Goal: Check status: Check status

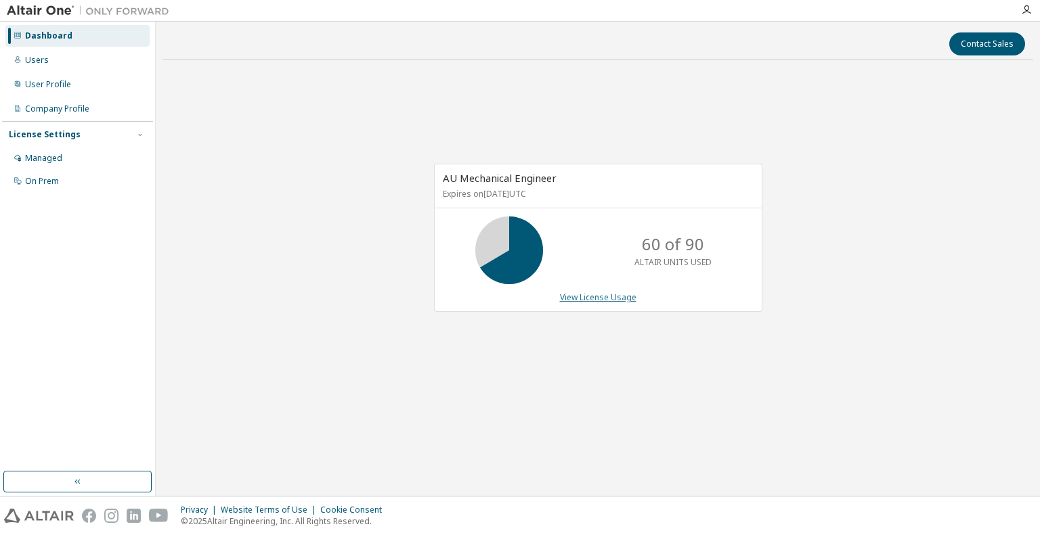
click at [590, 297] on link "View License Usage" at bounding box center [598, 298] width 76 height 12
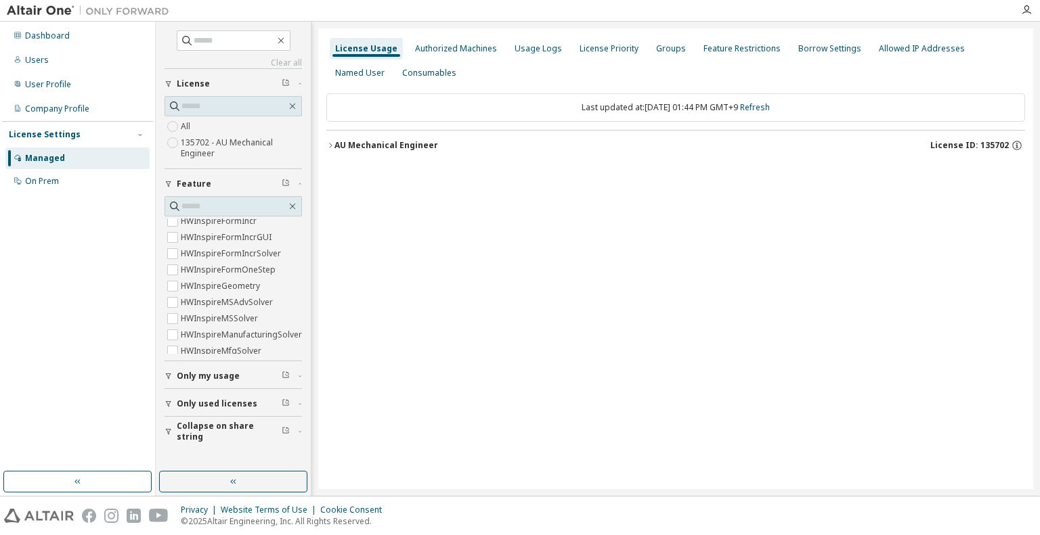
scroll to position [1895, 0]
click at [218, 200] on input "text" at bounding box center [233, 207] width 105 height 14
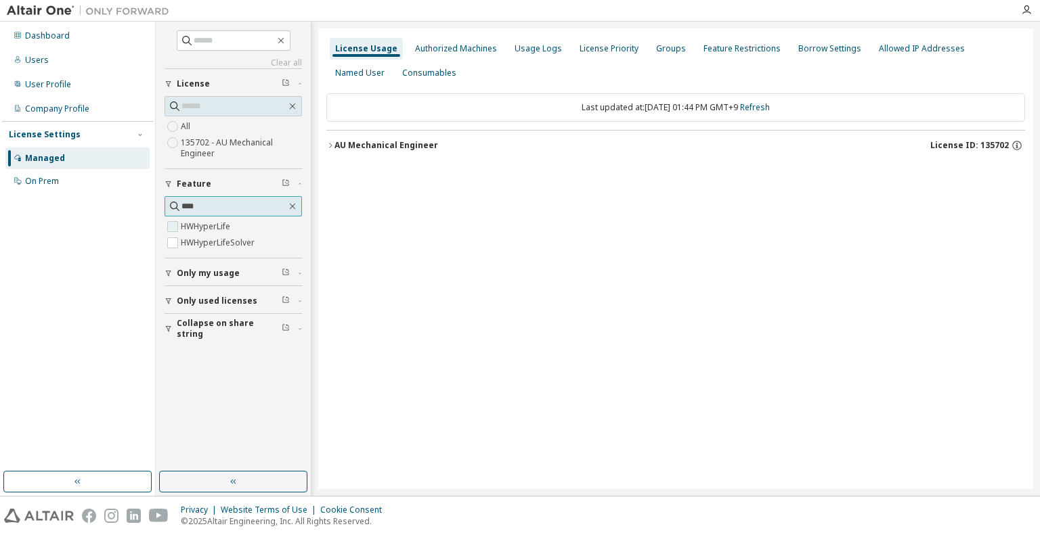
type input "****"
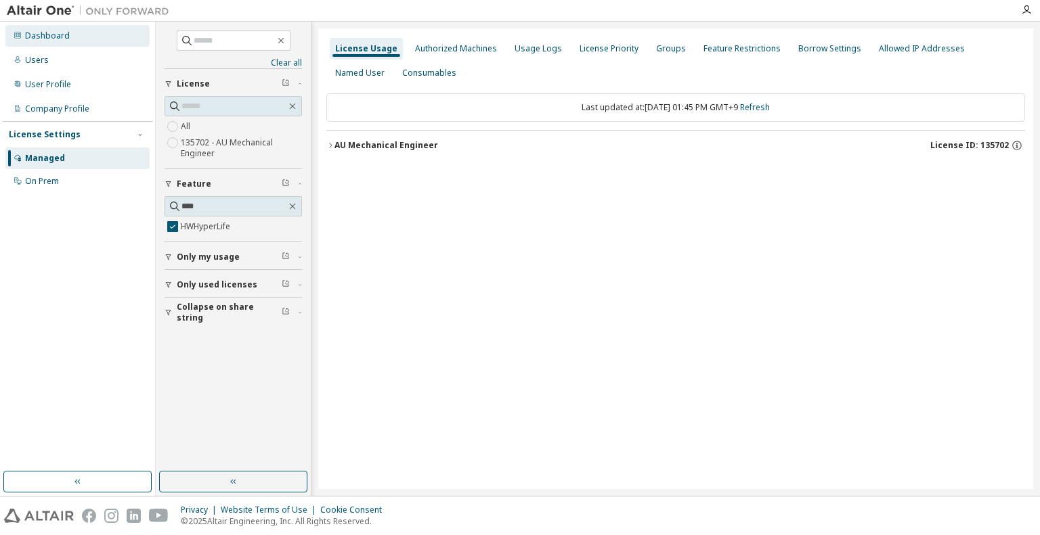
click at [43, 32] on div "Dashboard" at bounding box center [47, 35] width 45 height 11
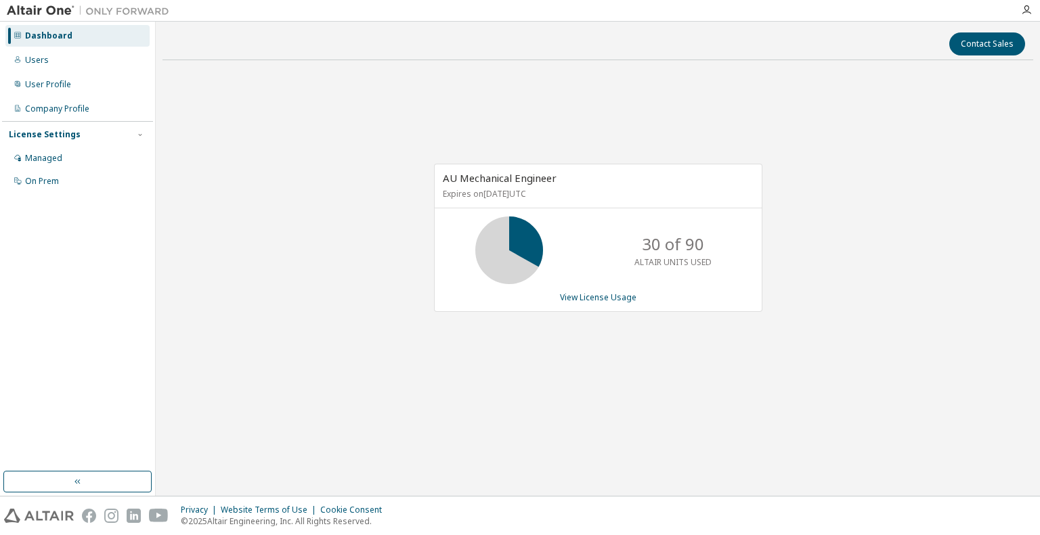
click at [525, 254] on icon at bounding box center [509, 251] width 34 height 34
click at [566, 296] on link "View License Usage" at bounding box center [598, 298] width 76 height 12
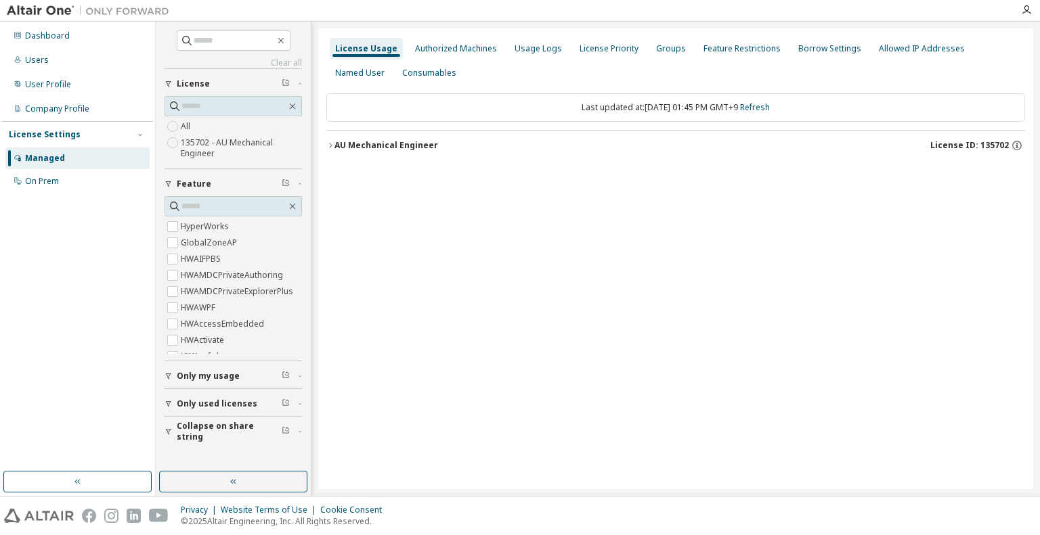
click at [328, 146] on icon "button" at bounding box center [330, 145] width 8 height 8
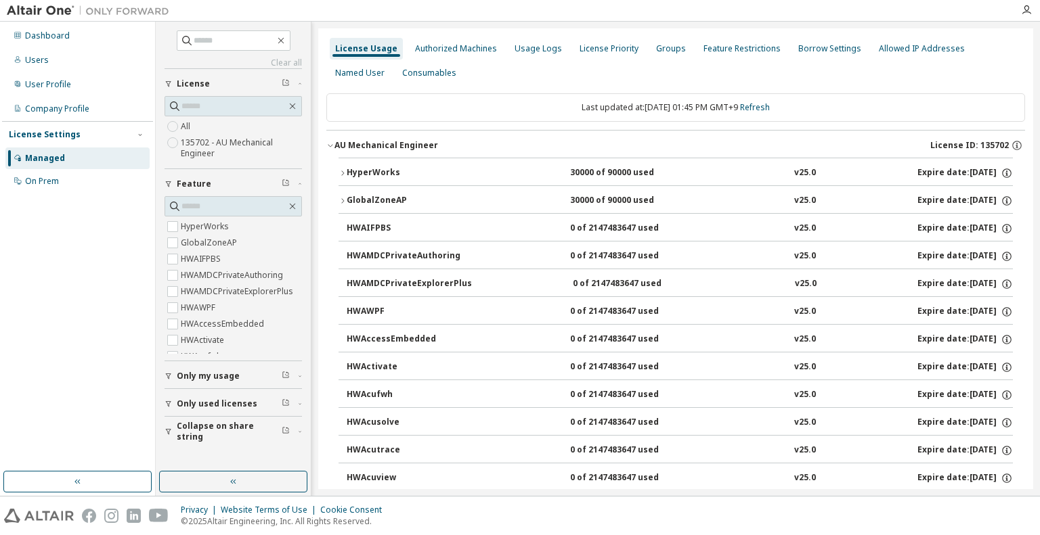
click at [600, 169] on div "30000 of 90000 used" at bounding box center [631, 173] width 122 height 12
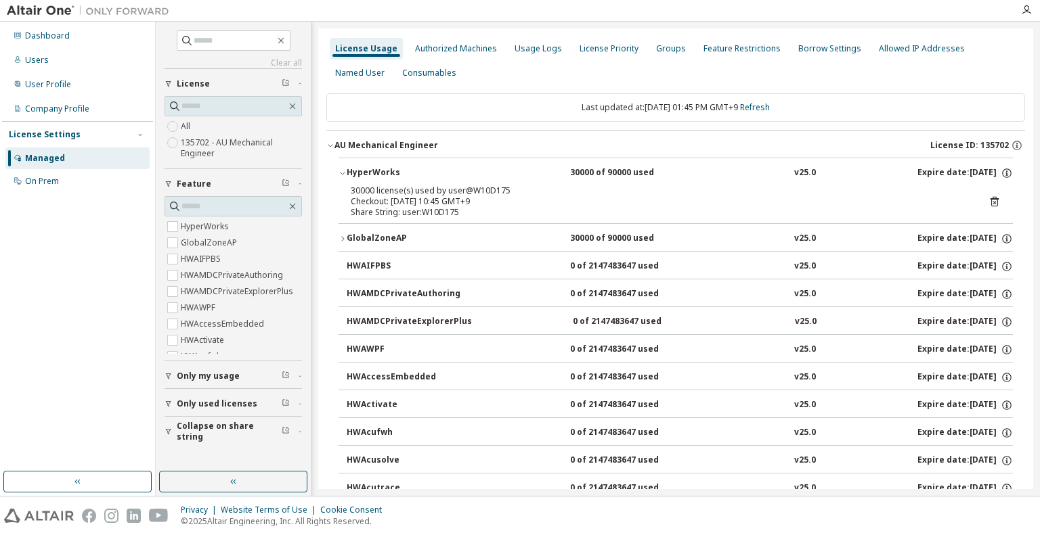
click at [593, 233] on div "30000 of 90000 used" at bounding box center [631, 239] width 122 height 12
